Goal: Information Seeking & Learning: Learn about a topic

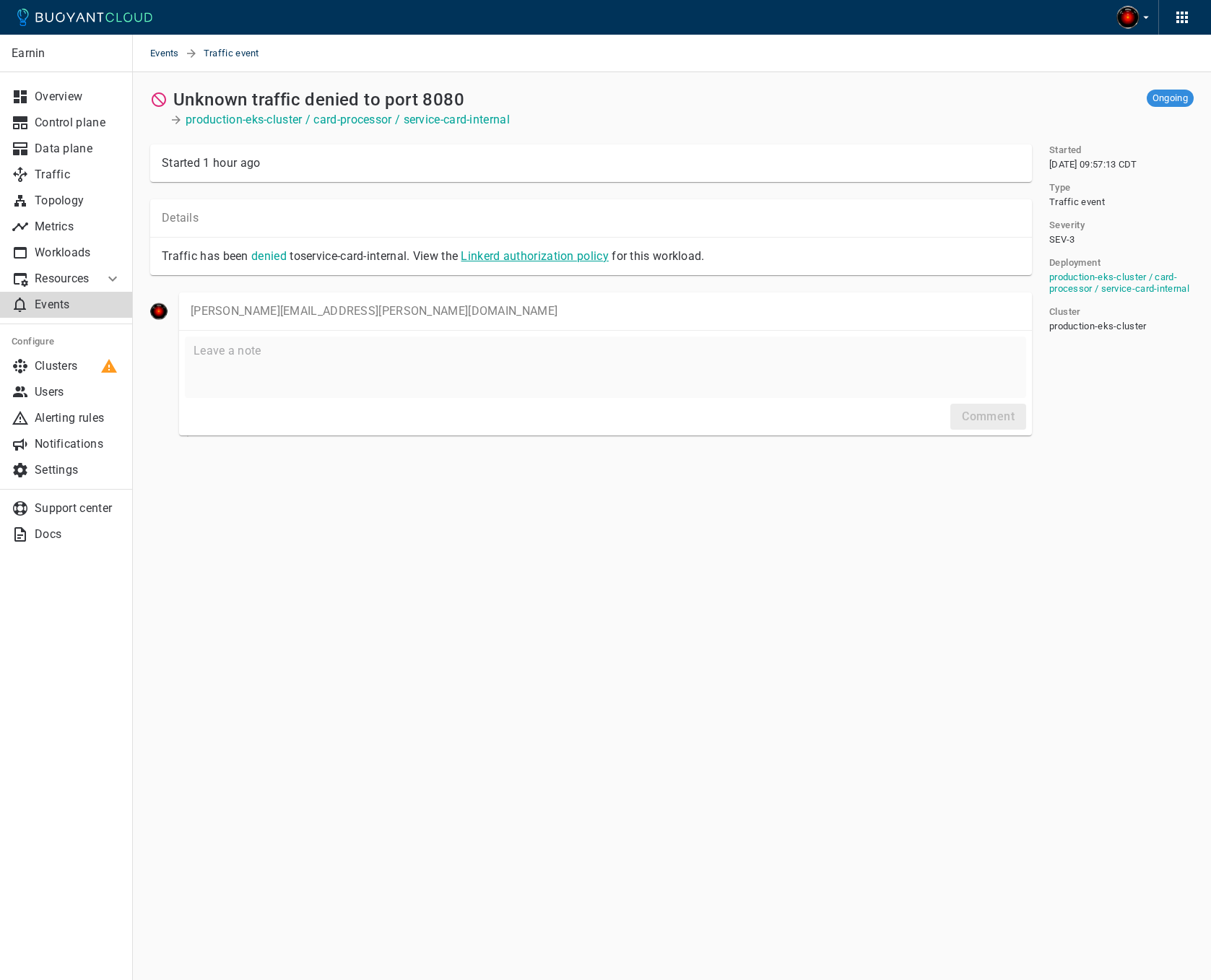
click at [540, 259] on link "Linkerd authorization policy" at bounding box center [535, 256] width 147 height 14
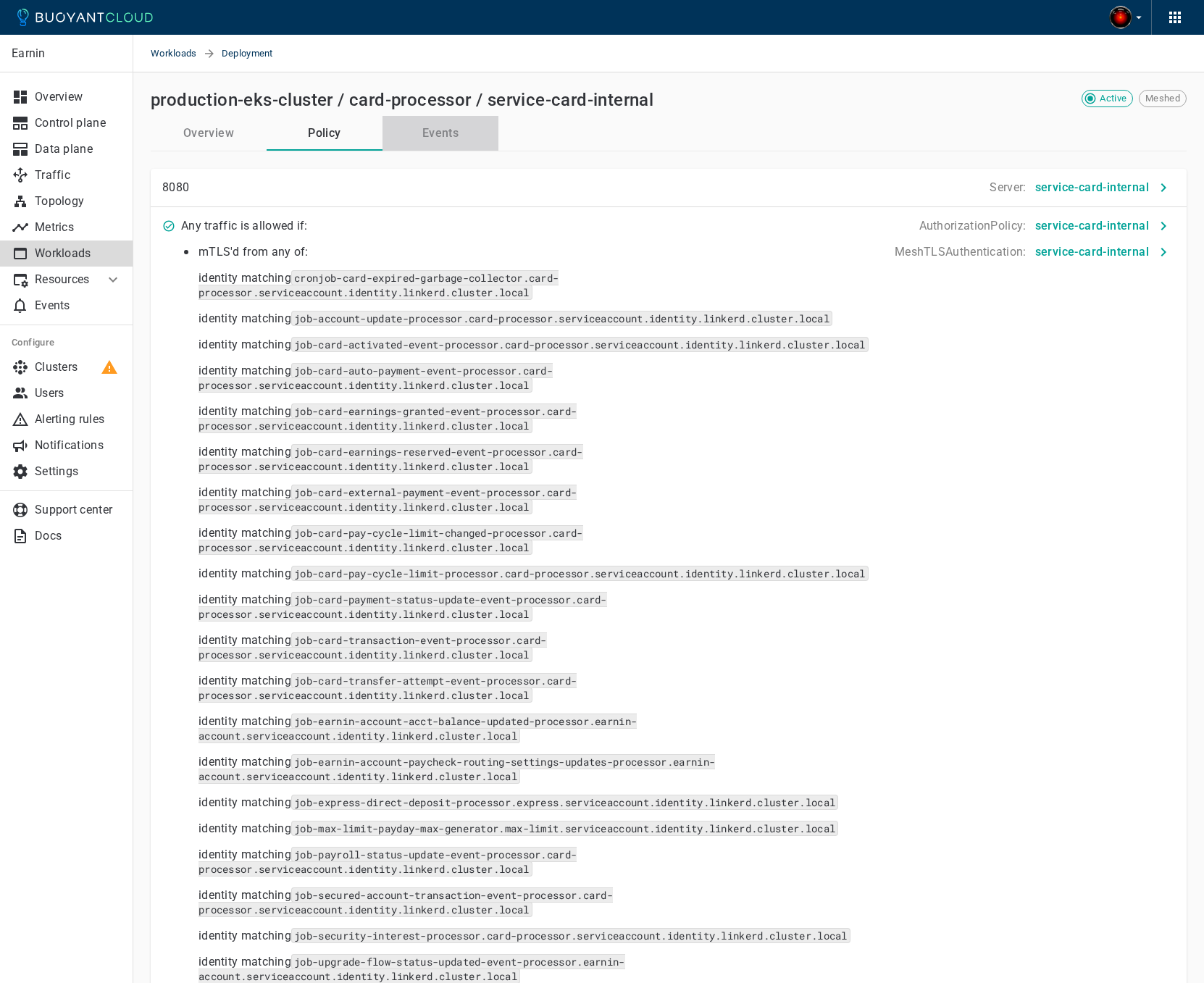
click at [433, 129] on button "Events" at bounding box center [441, 134] width 116 height 35
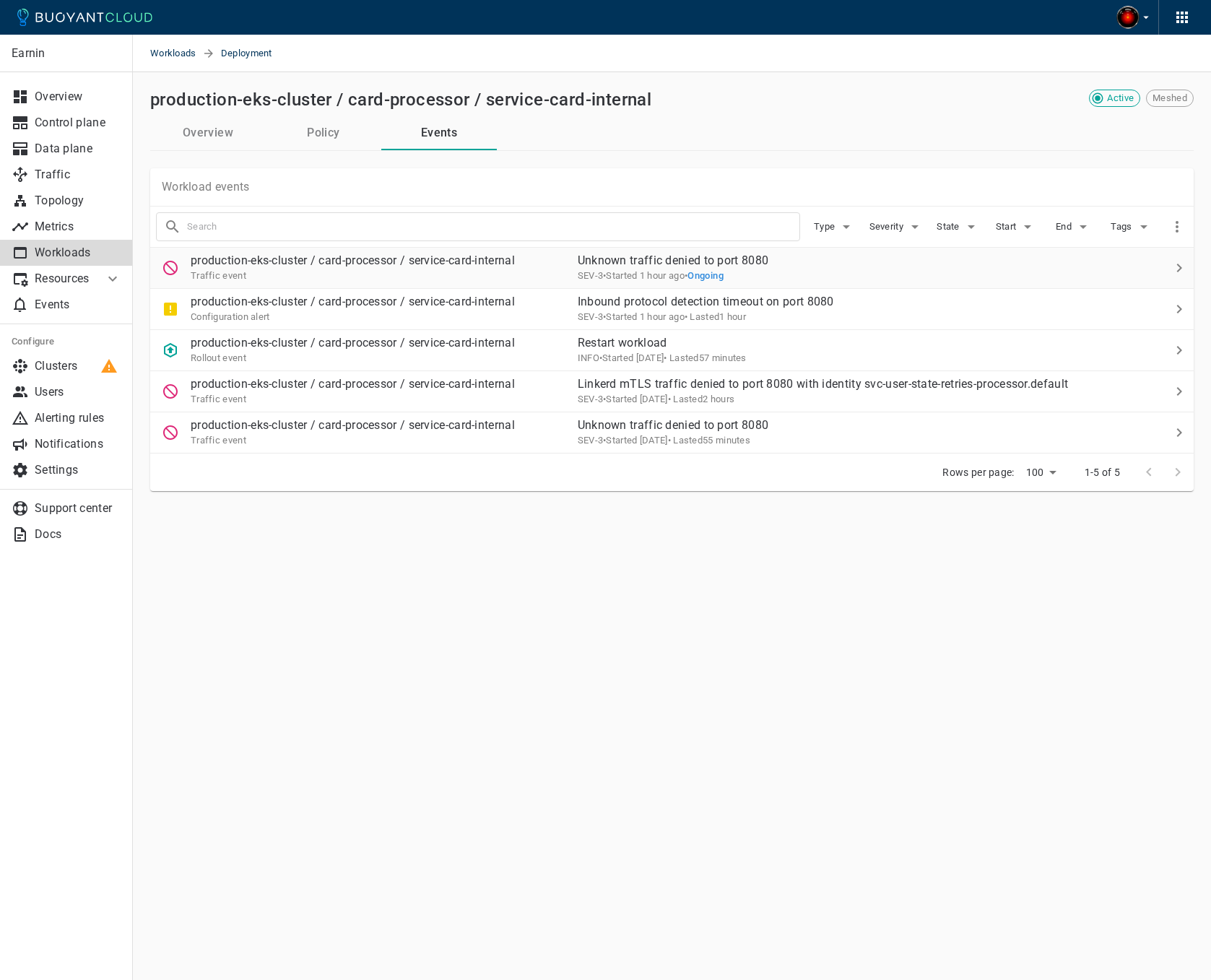
click at [466, 268] on div "Traffic event" at bounding box center [353, 275] width 324 height 14
